Goal: Information Seeking & Learning: Learn about a topic

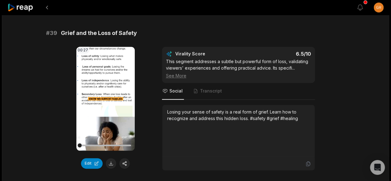
scroll to position [1530, 0]
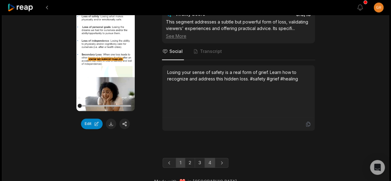
click at [178, 158] on link "1" at bounding box center [180, 163] width 9 height 10
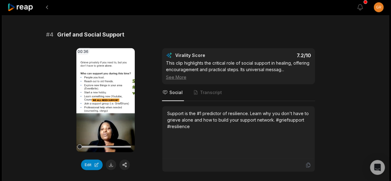
scroll to position [589, 0]
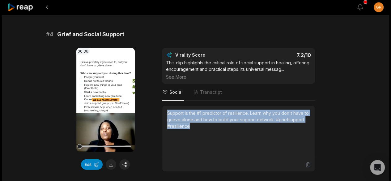
drag, startPoint x: 192, startPoint y: 124, endPoint x: 166, endPoint y: 111, distance: 29.0
click at [166, 111] on div "Support is the #1 predictor of resilience. Learn why you don't have to grieve a…" at bounding box center [238, 132] width 152 height 52
copy div "Support is the #1 predictor of resilience. Learn why you don't have to grieve a…"
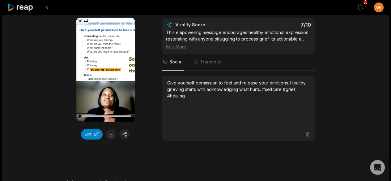
scroll to position [1162, 0]
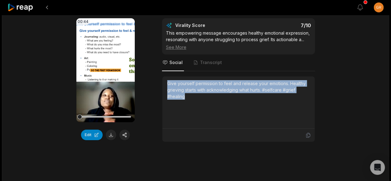
drag, startPoint x: 190, startPoint y: 91, endPoint x: 167, endPoint y: 79, distance: 25.5
click at [167, 80] on div "Give yourself permission to feel and release your emotions. Healthy grieving st…" at bounding box center [238, 89] width 143 height 19
copy div "Give yourself permission to feel and release your emotions. Healthy grieving st…"
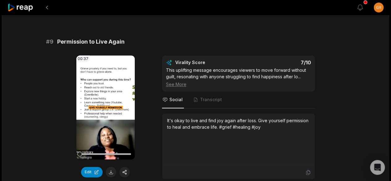
scroll to position [1488, 0]
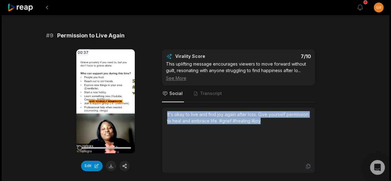
drag, startPoint x: 167, startPoint y: 109, endPoint x: 266, endPoint y: 120, distance: 99.6
click at [266, 120] on div "It's okay to live and find joy again after loss. Give yourself permission to he…" at bounding box center [238, 133] width 143 height 45
copy div "It's okay to live and find joy again after loss. Give yourself permission to he…"
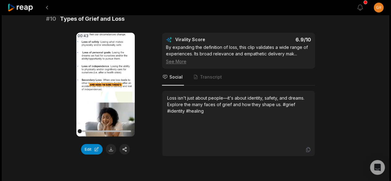
scroll to position [1715, 0]
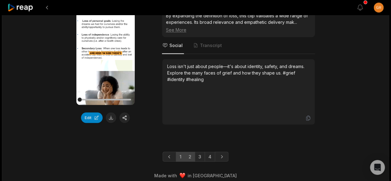
click at [190, 152] on link "2" at bounding box center [190, 157] width 10 height 10
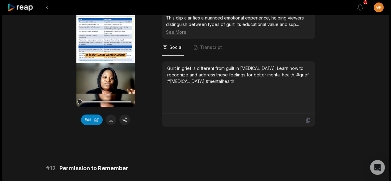
scroll to position [92, 0]
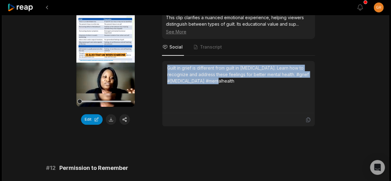
drag, startPoint x: 231, startPoint y: 84, endPoint x: 167, endPoint y: 65, distance: 66.7
click at [167, 65] on div "Guilt in grief is different from guilt in depression. Learn how to recognize an…" at bounding box center [238, 87] width 143 height 45
copy div "Guilt in grief is different from guilt in depression. Learn how to recognize an…"
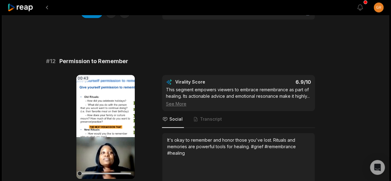
scroll to position [260, 0]
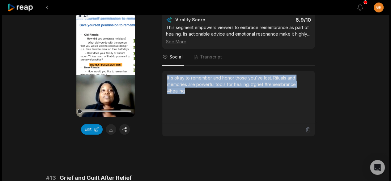
drag, startPoint x: 187, startPoint y: 97, endPoint x: 164, endPoint y: 82, distance: 27.5
click at [164, 82] on div "It's okay to remember and honor those you've lost. Rituals and memories are pow…" at bounding box center [238, 97] width 152 height 52
copy div "It's okay to remember and honor those you've lost. Rituals and memories are pow…"
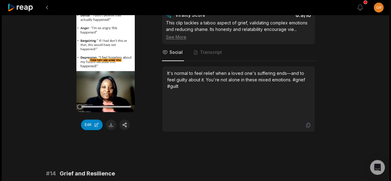
scroll to position [444, 0]
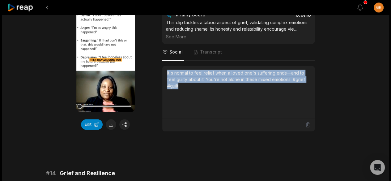
drag, startPoint x: 182, startPoint y: 90, endPoint x: 165, endPoint y: 77, distance: 21.4
click at [165, 77] on div "It's normal to feel relief when a loved one's suffering ends—and to feel guilty…" at bounding box center [238, 92] width 152 height 52
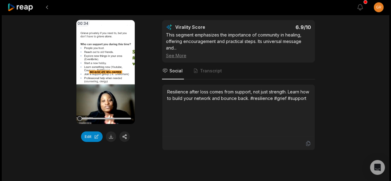
scroll to position [611, 0]
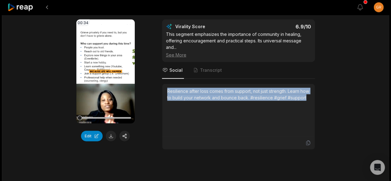
drag, startPoint x: 190, startPoint y: 112, endPoint x: 167, endPoint y: 96, distance: 28.1
click at [167, 96] on div "Resilience after loss comes from support, not just strength. Learn how to build…" at bounding box center [238, 110] width 143 height 45
copy div "Resilience after loss comes from support, not just strength. Learn how to build…"
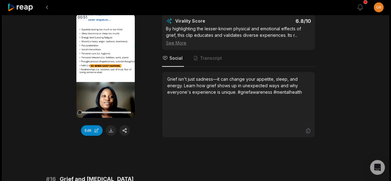
scroll to position [802, 0]
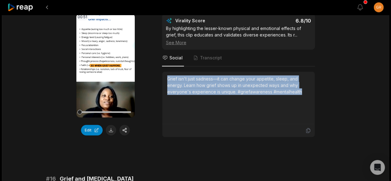
drag, startPoint x: 302, startPoint y: 95, endPoint x: 165, endPoint y: 81, distance: 137.4
click at [165, 81] on div "Grief isn't just sadness—it can change your appetite, sleep, and energy. Learn …" at bounding box center [238, 98] width 152 height 52
copy div "Grief isn't just sadness—it can change your appetite, sleep, and energy. Learn …"
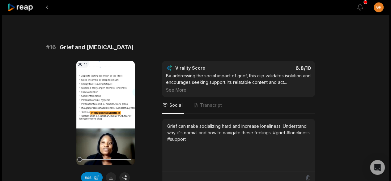
scroll to position [972, 0]
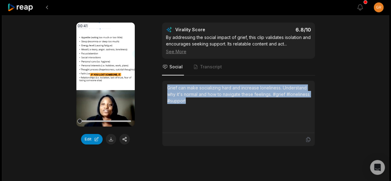
drag, startPoint x: 192, startPoint y: 104, endPoint x: 163, endPoint y: 88, distance: 33.1
click at [163, 88] on div "Grief can make socializing hard and increase loneliness. Understand why it's no…" at bounding box center [238, 107] width 152 height 52
copy div "Grief can make socializing hard and increase loneliness. Understand why it's no…"
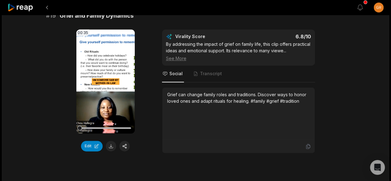
scroll to position [1502, 0]
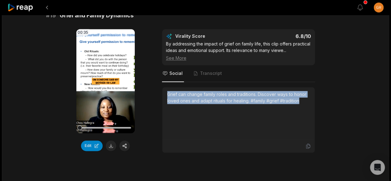
drag, startPoint x: 168, startPoint y: 96, endPoint x: 306, endPoint y: 105, distance: 137.6
click at [306, 104] on div "Grief can change family roles and traditions. Discover ways to honor loved ones…" at bounding box center [238, 97] width 143 height 13
copy div "Grief can change family roles and traditions. Discover ways to honor loved ones…"
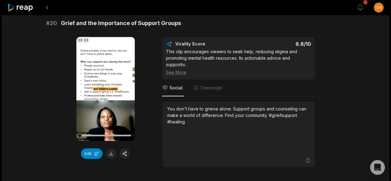
scroll to position [1674, 0]
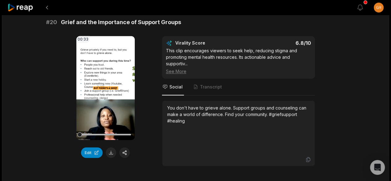
drag, startPoint x: 188, startPoint y: 125, endPoint x: 167, endPoint y: 109, distance: 26.0
drag, startPoint x: 167, startPoint y: 109, endPoint x: 297, endPoint y: 127, distance: 130.8
click at [297, 127] on div "You don't have to grieve alone. Support groups and counseling can make a world …" at bounding box center [238, 126] width 143 height 45
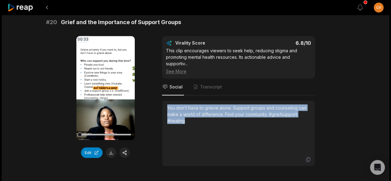
drag, startPoint x: 196, startPoint y: 123, endPoint x: 165, endPoint y: 109, distance: 33.9
click at [165, 109] on div "You don't have to grieve alone. Support groups and counseling can make a world …" at bounding box center [238, 127] width 152 height 52
copy div "You don't have to grieve alone. Support groups and counseling can make a world …"
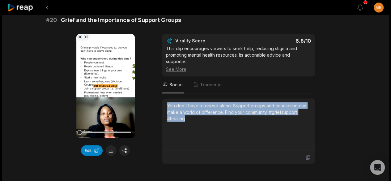
scroll to position [1722, 0]
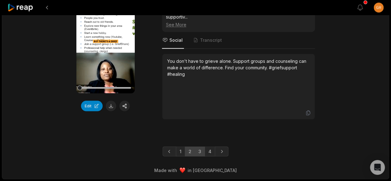
click at [197, 150] on link "3" at bounding box center [200, 151] width 10 height 10
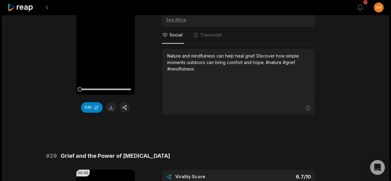
scroll to position [1260, 0]
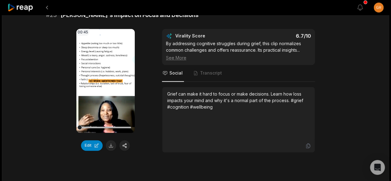
scroll to position [430, 0]
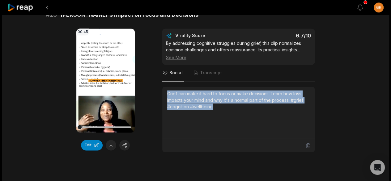
drag, startPoint x: 216, startPoint y: 107, endPoint x: 161, endPoint y: 92, distance: 56.0
click at [161, 92] on div "00:45 Your browser does not support mp4 format. Edit Virality Score 6.7 /10 By …" at bounding box center [195, 90] width 299 height 124
copy div "Grief can make it hard to focus or make decisions. Learn how loss impacts your …"
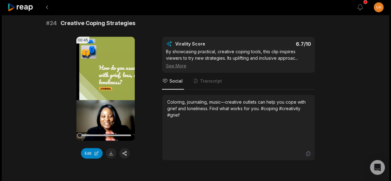
scroll to position [601, 0]
drag, startPoint x: 183, startPoint y: 112, endPoint x: 169, endPoint y: 101, distance: 18.7
drag, startPoint x: 169, startPoint y: 101, endPoint x: 156, endPoint y: 102, distance: 12.4
click at [156, 102] on div "00:45 Your browser does not support mp4 format. Edit Virality Score 6.7 /10 By …" at bounding box center [195, 98] width 299 height 124
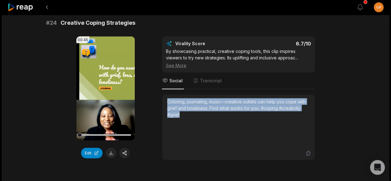
drag, startPoint x: 181, startPoint y: 111, endPoint x: 166, endPoint y: 98, distance: 19.9
click at [166, 98] on div "Coloring, journaling, music—creative outlets can help you cope with grief and l…" at bounding box center [238, 121] width 152 height 52
copy div "Coloring, journaling, music—creative outlets can help you cope with grief and l…"
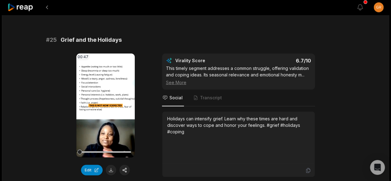
scroll to position [763, 0]
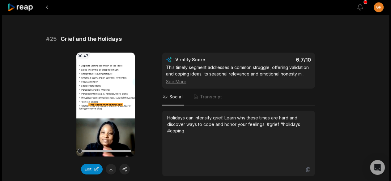
drag, startPoint x: 183, startPoint y: 130, endPoint x: 169, endPoint y: 118, distance: 18.7
drag, startPoint x: 169, startPoint y: 118, endPoint x: 164, endPoint y: 118, distance: 4.6
click at [164, 118] on div "Holidays can intensify grief. Learn why these times are hard and discover ways …" at bounding box center [238, 137] width 152 height 52
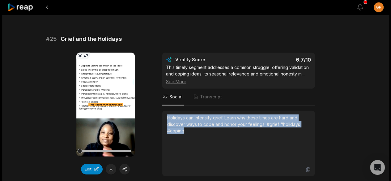
drag, startPoint x: 168, startPoint y: 115, endPoint x: 195, endPoint y: 133, distance: 32.0
click at [195, 133] on div "Holidays can intensify grief. Learn why these times are hard and discover ways …" at bounding box center [238, 136] width 143 height 45
copy div "Holidays can intensify grief. Learn why these times are hard and discover ways …"
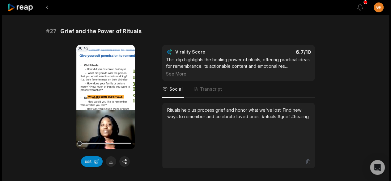
scroll to position [1129, 0]
drag, startPoint x: 168, startPoint y: 104, endPoint x: 294, endPoint y: 124, distance: 128.4
drag, startPoint x: 294, startPoint y: 124, endPoint x: 151, endPoint y: 134, distance: 143.5
click at [151, 134] on div "00:43 Your browser does not support mp4 format. Edit Virality Score 6.7 /10 Thi…" at bounding box center [195, 107] width 299 height 124
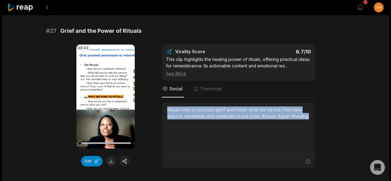
drag, startPoint x: 167, startPoint y: 104, endPoint x: 315, endPoint y: 114, distance: 148.5
click at [315, 114] on div "00:43 Your browser does not support mp4 format. Edit Virality Score 6.7 /10 Thi…" at bounding box center [195, 107] width 299 height 124
copy div "Rituals help us process grief and honor what we've lost. Find new ways to remem…"
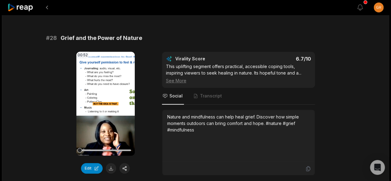
scroll to position [1302, 0]
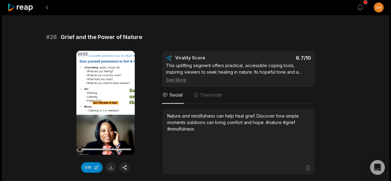
drag, startPoint x: 196, startPoint y: 123, endPoint x: 169, endPoint y: 111, distance: 30.1
drag, startPoint x: 169, startPoint y: 111, endPoint x: 165, endPoint y: 112, distance: 3.9
click at [165, 112] on div "Nature and mindfulness can help heal grief. Discover how simple moments outdoor…" at bounding box center [238, 135] width 152 height 52
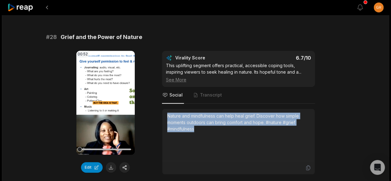
drag, startPoint x: 168, startPoint y: 111, endPoint x: 207, endPoint y: 125, distance: 41.4
click at [207, 125] on div "Nature and mindfulness can help heal grief. Discover how simple moments outdoor…" at bounding box center [238, 122] width 143 height 19
copy div "Nature and mindfulness can help heal grief. Discover how simple moments outdoor…"
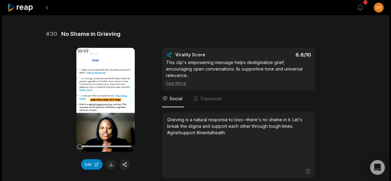
scroll to position [1669, 0]
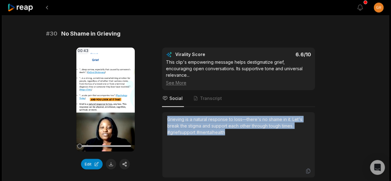
drag, startPoint x: 226, startPoint y: 114, endPoint x: 166, endPoint y: 99, distance: 61.4
click at [166, 112] on div "Grieving is a natural response to loss—there's no shame in it. Let's break the …" at bounding box center [238, 138] width 152 height 52
copy div "Grieving is a natural response to loss—there's no shame in it. Let's break the …"
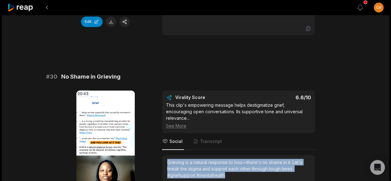
scroll to position [1709, 0]
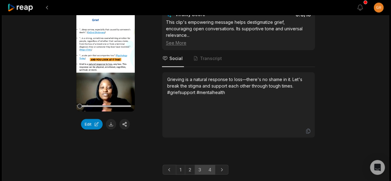
click at [209, 165] on link "4" at bounding box center [210, 170] width 11 height 10
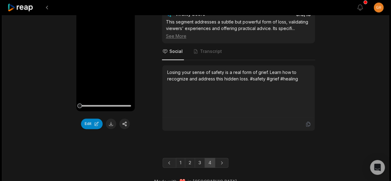
scroll to position [1466, 0]
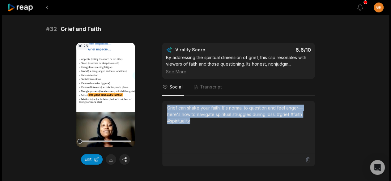
click at [198, 122] on div "Grief can shake your faith. It's normal to question and feel anger—here's how t…" at bounding box center [238, 114] width 143 height 19
copy div "Grief can shake your faith. It's normal to question and feel anger—here's how t…"
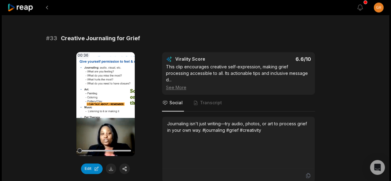
scroll to position [401, 0]
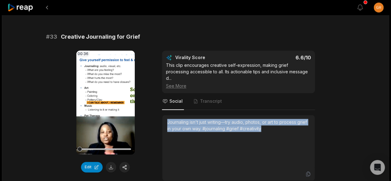
drag, startPoint x: 262, startPoint y: 121, endPoint x: 166, endPoint y: 114, distance: 95.8
click at [166, 115] on div "Journaling isn't just writing—try audio, photos, or art to process grief in you…" at bounding box center [238, 141] width 152 height 52
copy div "Journaling isn't just writing—try audio, photos, or art to process grief in you…"
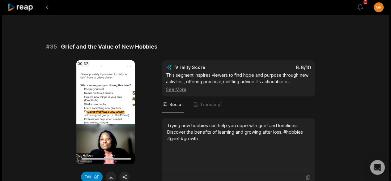
scroll to position [756, 0]
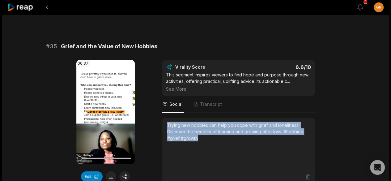
drag, startPoint x: 203, startPoint y: 128, endPoint x: 163, endPoint y: 114, distance: 41.5
click at [163, 118] on div "Trying new hobbies can help you cope with grief and loneliness. Discover the be…" at bounding box center [238, 144] width 152 height 52
copy div "Trying new hobbies can help you cope with grief and loneliness. Discover the be…"
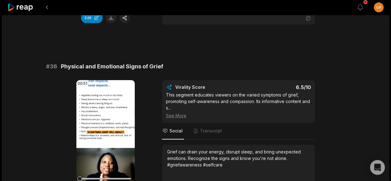
scroll to position [915, 0]
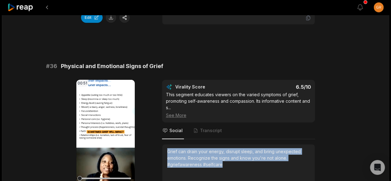
drag, startPoint x: 225, startPoint y: 157, endPoint x: 165, endPoint y: 143, distance: 61.1
click at [165, 144] on div "Grief can drain your energy, disrupt sleep, and bring unexpected emotions. Reco…" at bounding box center [238, 170] width 152 height 52
copy div "Grief can drain your energy, disrupt sleep, and bring unexpected emotions. Reco…"
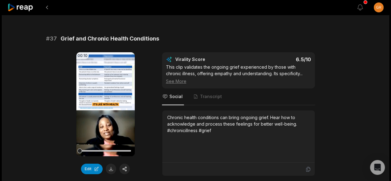
scroll to position [1127, 0]
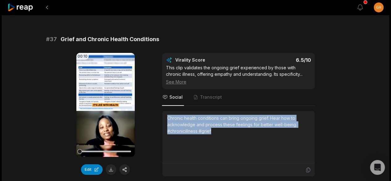
drag, startPoint x: 213, startPoint y: 121, endPoint x: 167, endPoint y: 107, distance: 48.6
click at [167, 111] on div "Chronic health conditions can bring ongoing grief. Hear how to acknowledge and …" at bounding box center [238, 137] width 152 height 52
copy div "Chronic health conditions can bring ongoing grief. Hear how to acknowledge and …"
